Goal: Task Accomplishment & Management: Complete application form

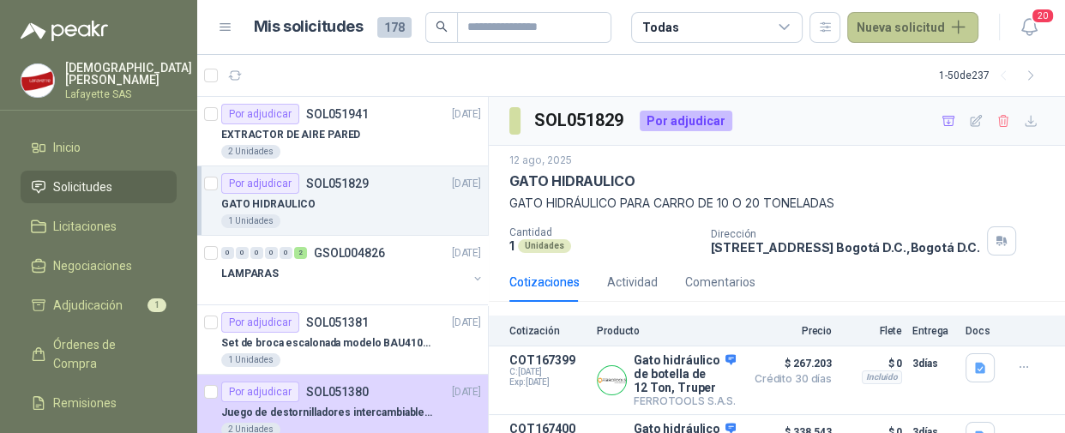
click at [896, 25] on button "Nueva solicitud" at bounding box center [912, 27] width 131 height 31
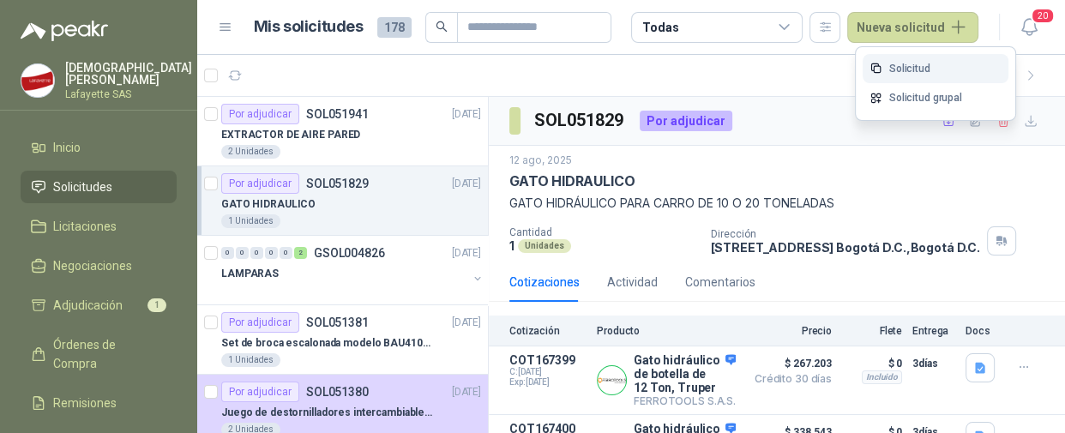
click at [900, 61] on link "Solicitud" at bounding box center [936, 69] width 146 height 30
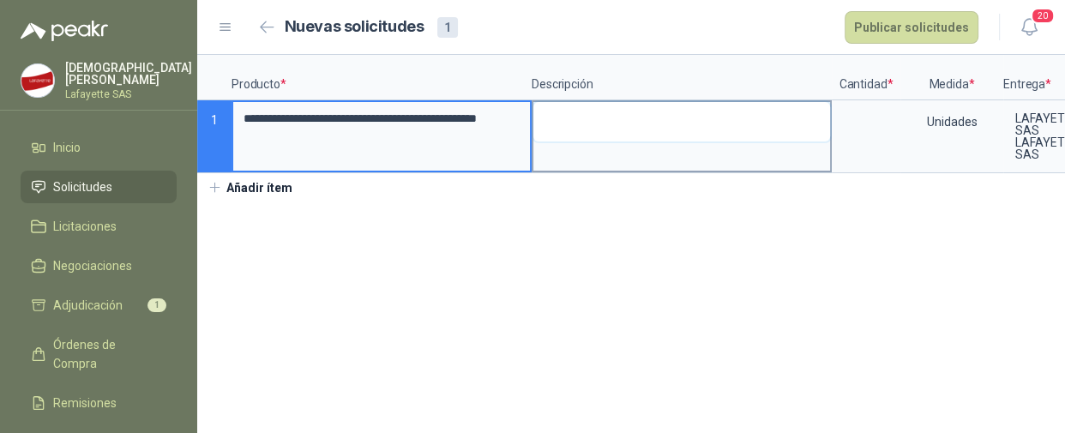
drag, startPoint x: 606, startPoint y: 104, endPoint x: 606, endPoint y: 117, distance: 13.7
click at [606, 105] on textarea at bounding box center [681, 121] width 297 height 39
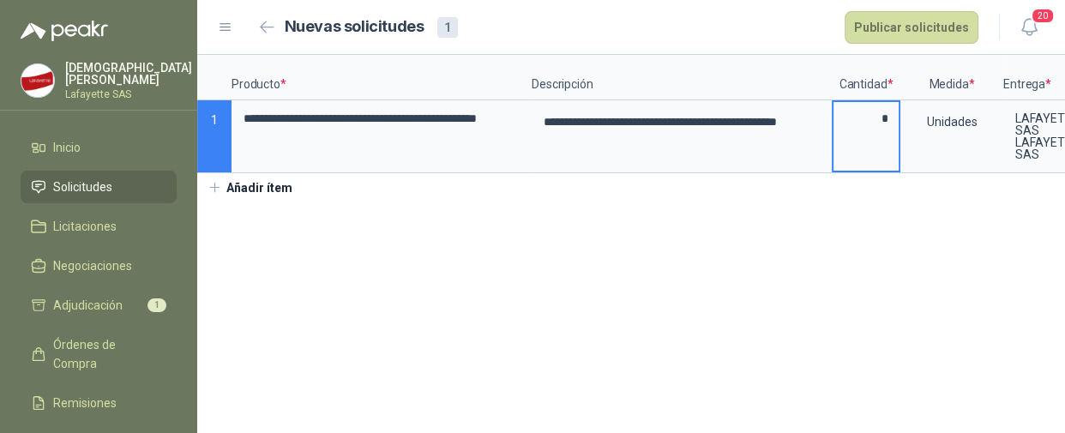
type input "*"
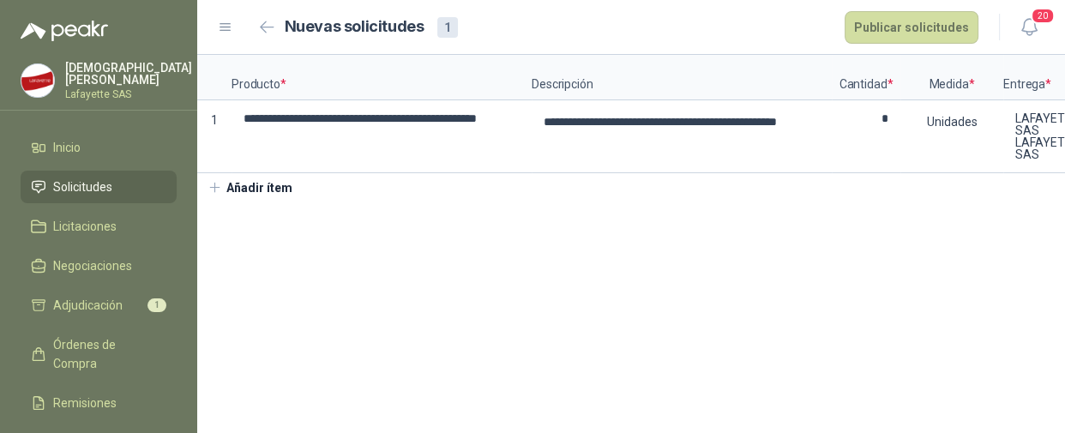
scroll to position [0, 149]
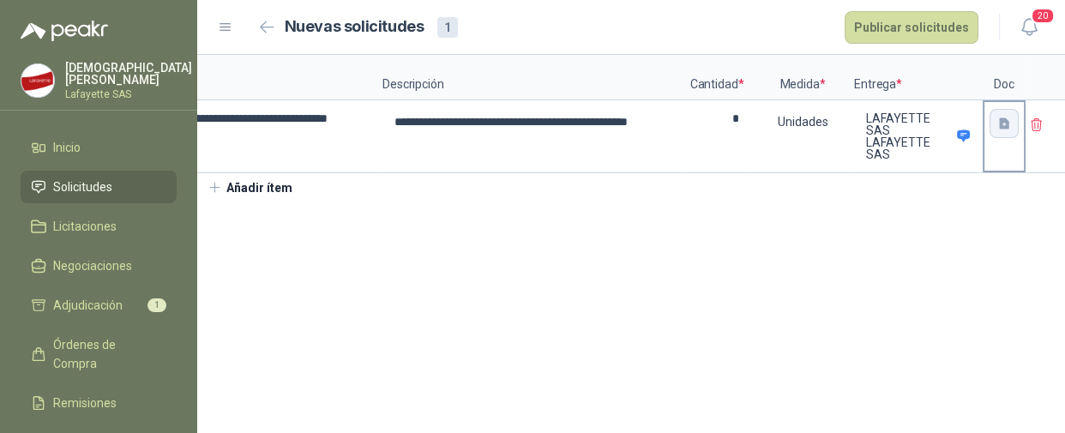
click at [999, 126] on icon "button" at bounding box center [1004, 122] width 10 height 11
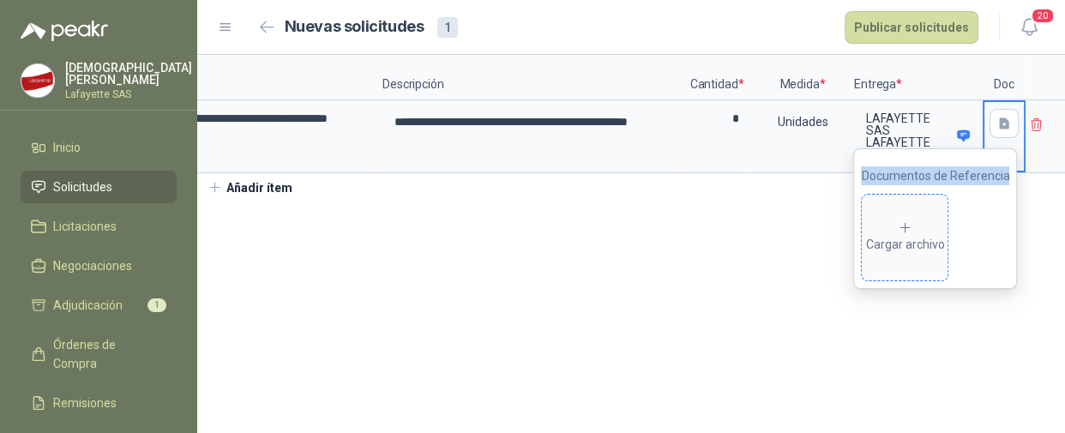
click at [913, 222] on icon at bounding box center [905, 227] width 15 height 15
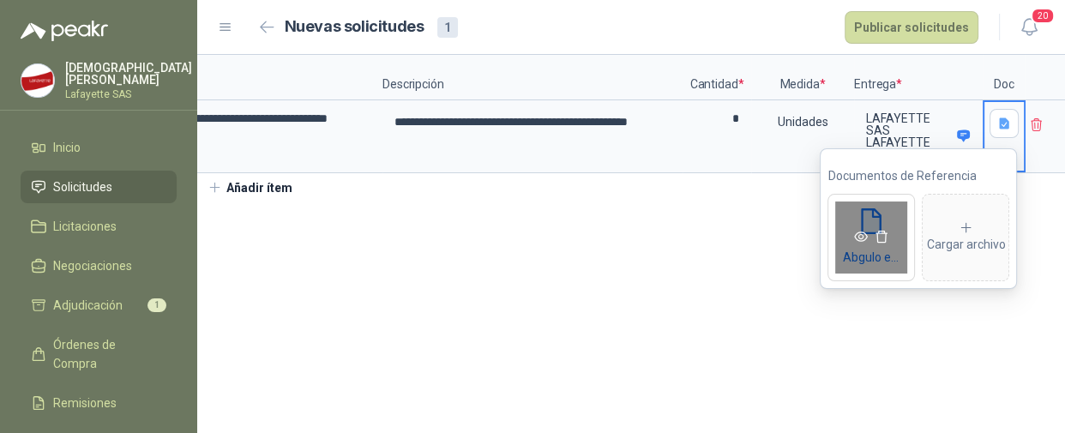
click at [866, 236] on icon "eye" at bounding box center [862, 237] width 14 height 10
click at [797, 327] on section "**********" at bounding box center [631, 244] width 868 height 378
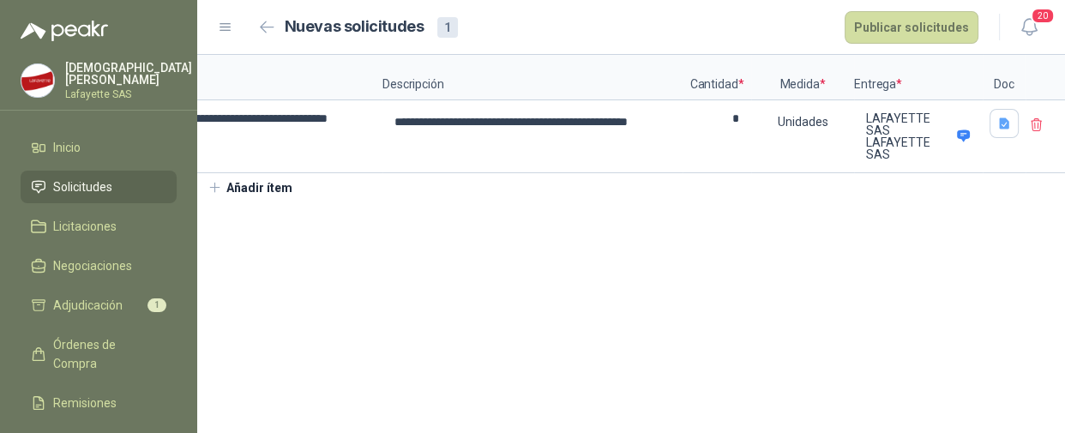
scroll to position [0, 0]
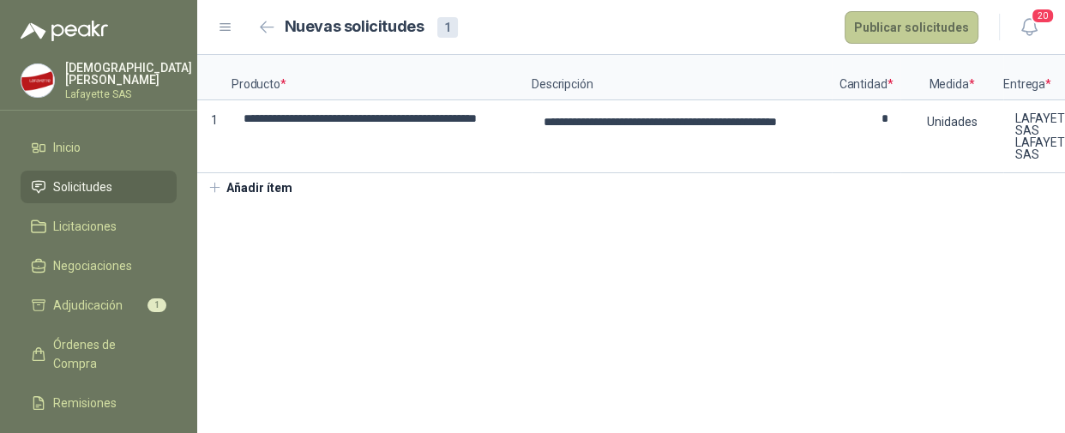
click at [913, 29] on button "Publicar solicitudes" at bounding box center [912, 27] width 134 height 33
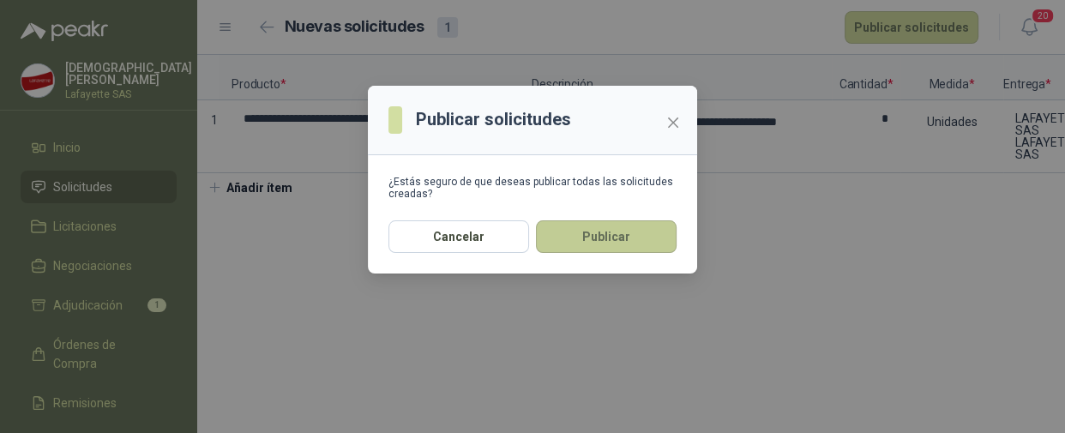
click at [583, 239] on button "Publicar" at bounding box center [606, 236] width 141 height 33
